Goal: Navigation & Orientation: Understand site structure

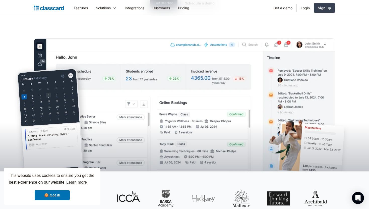
scroll to position [101, 0]
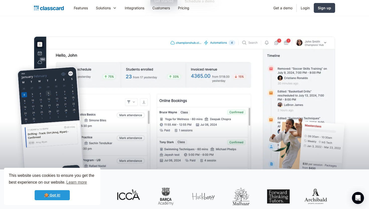
click at [63, 193] on link "🍪 Got it!" at bounding box center [52, 195] width 35 height 10
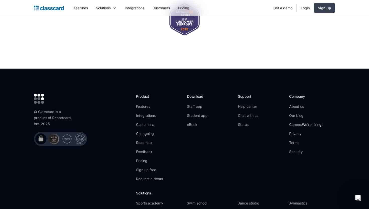
scroll to position [1672, 0]
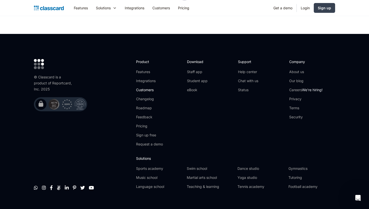
click at [146, 87] on link "Customers" at bounding box center [149, 89] width 27 height 5
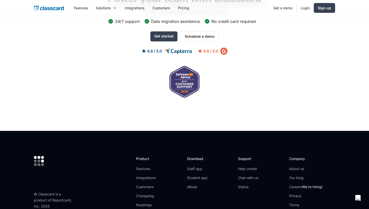
scroll to position [734, 0]
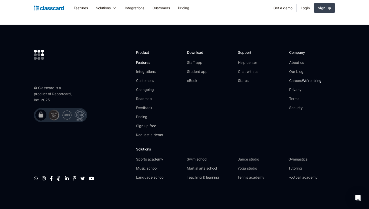
click at [143, 63] on link "Features" at bounding box center [149, 62] width 27 height 5
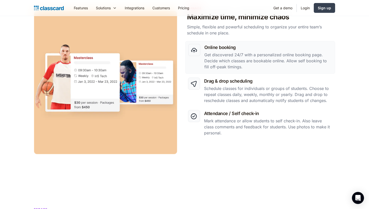
scroll to position [241, 0]
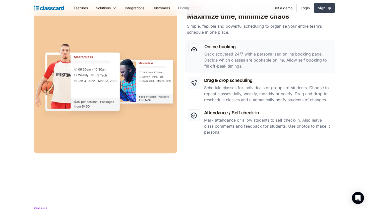
click at [185, 6] on link "Pricing" at bounding box center [183, 7] width 19 height 11
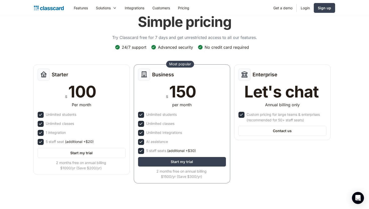
scroll to position [26, 0]
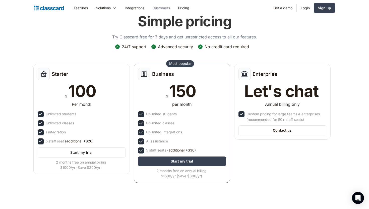
click at [165, 9] on link "Customers" at bounding box center [161, 7] width 26 height 11
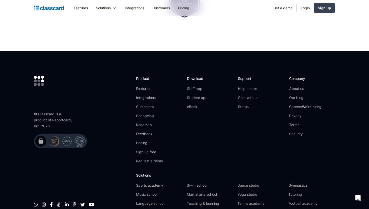
scroll to position [734, 0]
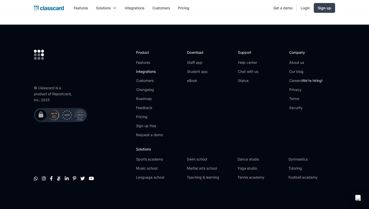
click at [146, 73] on link "Integrations" at bounding box center [149, 71] width 27 height 5
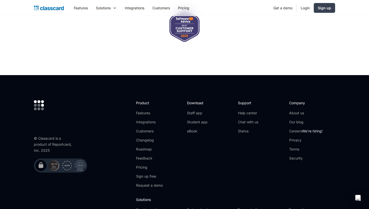
scroll to position [1204, 0]
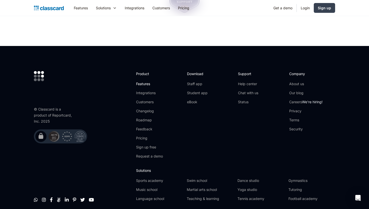
click at [145, 84] on link "Features" at bounding box center [149, 83] width 27 height 5
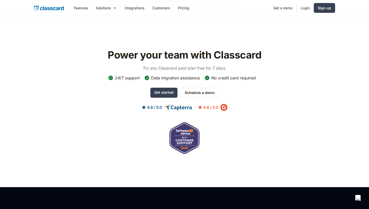
scroll to position [1386, 0]
